Goal: Information Seeking & Learning: Learn about a topic

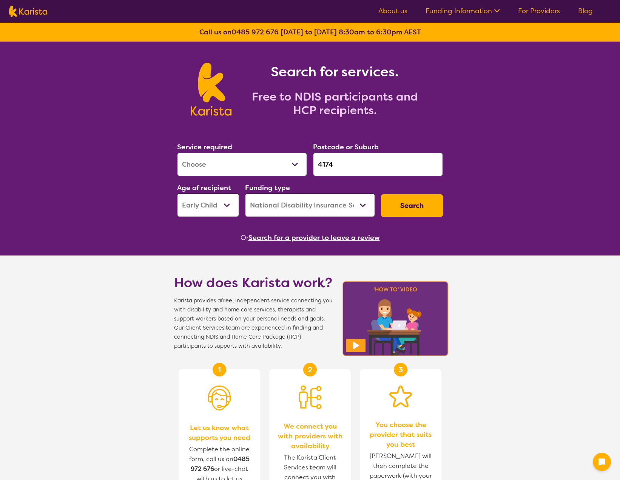
select select "[MEDICAL_DATA]"
select select "EC"
select select "NDIS"
click at [251, 172] on select "Allied Health Assistant Assessment ([MEDICAL_DATA] or [MEDICAL_DATA]) Behaviour…" at bounding box center [242, 164] width 130 height 23
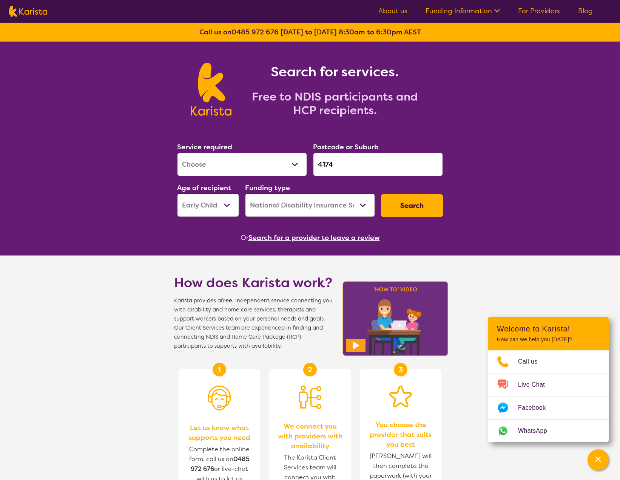
select select "NDIS Support Coordination"
click at [177, 153] on select "Allied Health Assistant Assessment ([MEDICAL_DATA] or [MEDICAL_DATA]) Behaviour…" at bounding box center [242, 164] width 130 height 23
click at [338, 168] on input "4174" at bounding box center [378, 164] width 130 height 23
click at [319, 166] on input "4174" at bounding box center [378, 164] width 130 height 23
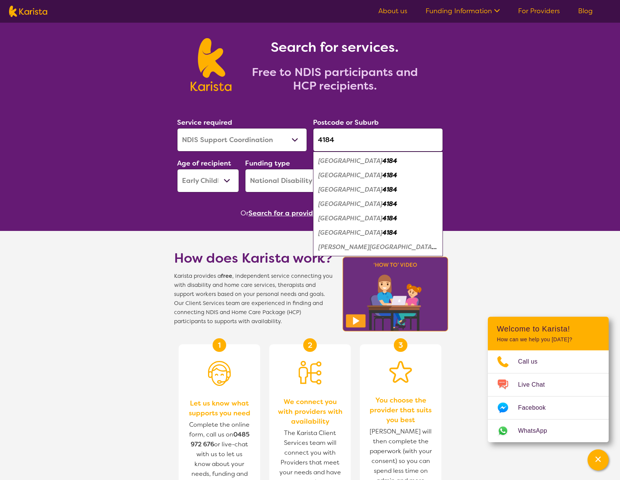
scroll to position [38, 0]
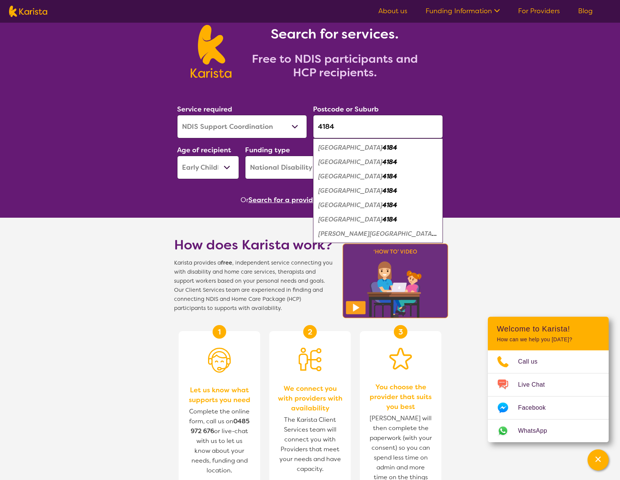
drag, startPoint x: 350, startPoint y: 128, endPoint x: 328, endPoint y: 131, distance: 22.6
click at [350, 128] on input "4184" at bounding box center [378, 126] width 130 height 23
type input "4184"
click at [190, 168] on select "Early Childhood - 0 to 9 Child - 10 to 11 Adolescent - 12 to 17 Adult - 18 to 6…" at bounding box center [208, 167] width 62 height 23
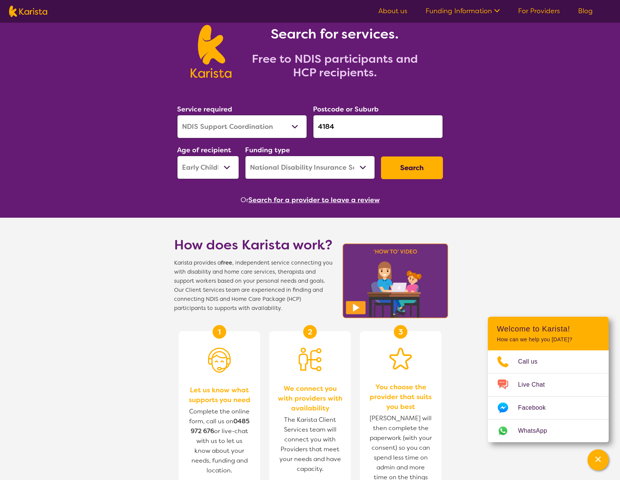
select select "AD"
click at [177, 156] on select "Early Childhood - 0 to 9 Child - 10 to 11 Adolescent - 12 to 17 Adult - 18 to 6…" at bounding box center [208, 167] width 62 height 23
click at [396, 167] on button "Search" at bounding box center [412, 167] width 62 height 23
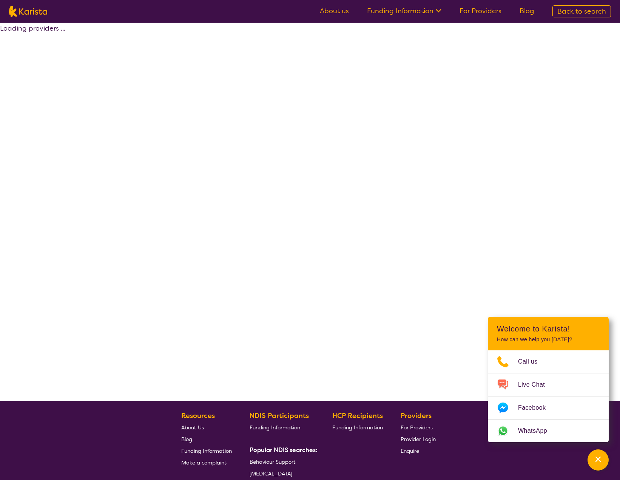
select select "by_score"
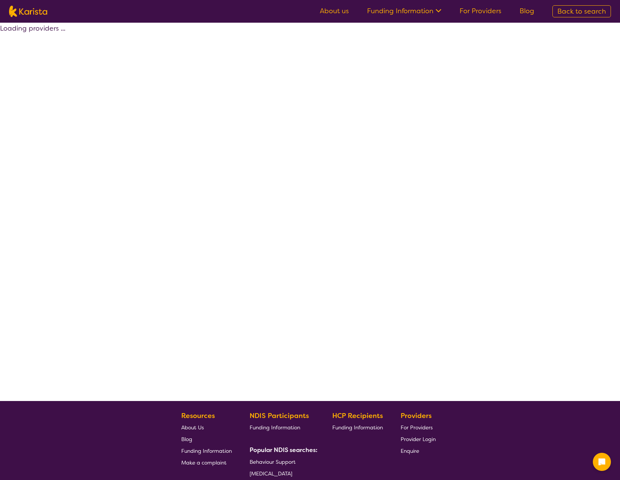
select select "by_score"
